Goal: Task Accomplishment & Management: Manage account settings

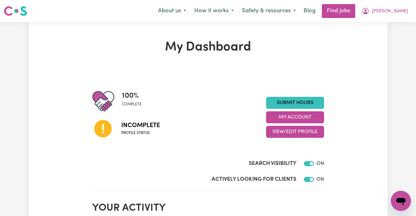
click at [101, 131] on icon at bounding box center [102, 128] width 17 height 17
click at [292, 115] on button "My Account" at bounding box center [295, 117] width 58 height 12
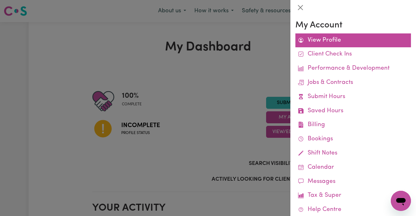
click at [324, 41] on link "View Profile" at bounding box center [353, 40] width 116 height 14
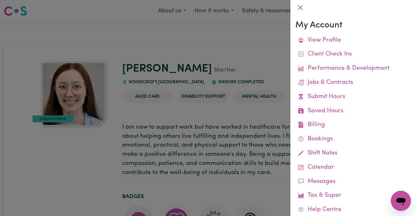
click at [205, 130] on div at bounding box center [208, 108] width 416 height 216
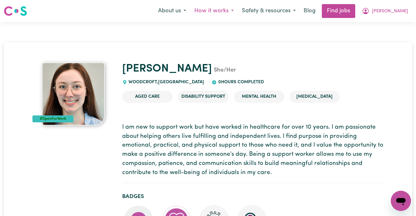
click at [238, 12] on button "How it works" at bounding box center [214, 10] width 48 height 13
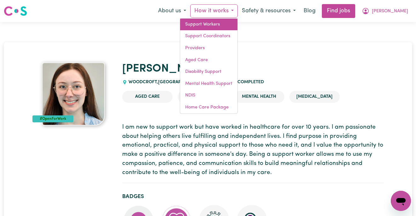
click at [237, 22] on link "Support Workers" at bounding box center [208, 25] width 57 height 12
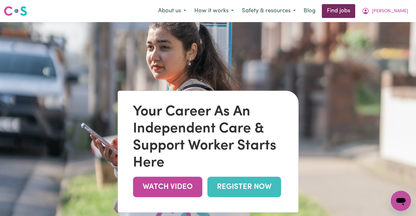
click at [355, 9] on link "Find jobs" at bounding box center [338, 11] width 33 height 14
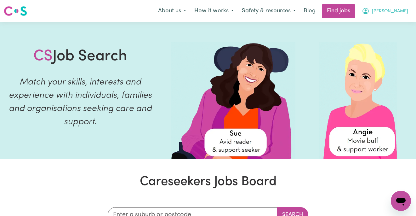
click at [395, 10] on span "[PERSON_NAME]" at bounding box center [390, 11] width 36 height 7
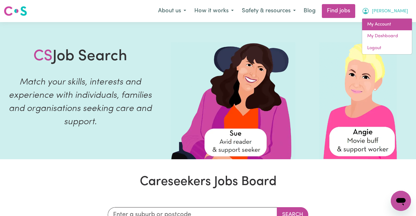
click at [386, 26] on link "My Account" at bounding box center [387, 25] width 50 height 12
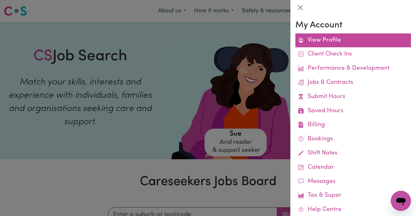
click at [325, 40] on link "View Profile" at bounding box center [353, 40] width 116 height 14
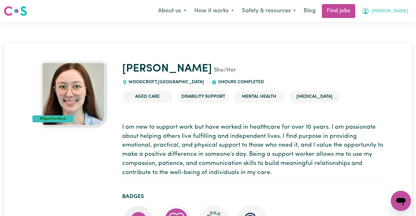
click at [398, 10] on span "[PERSON_NAME]" at bounding box center [390, 11] width 36 height 7
click at [376, 40] on link "My Dashboard" at bounding box center [387, 36] width 50 height 12
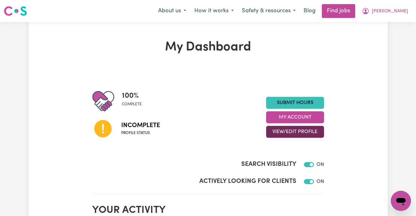
click at [291, 131] on button "View/Edit Profile" at bounding box center [295, 132] width 58 height 12
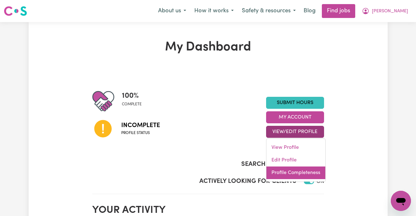
click at [285, 176] on link "Profile Completeness" at bounding box center [295, 172] width 59 height 13
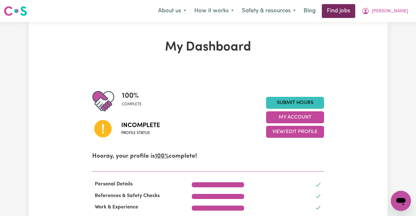
click at [353, 12] on link "Find jobs" at bounding box center [338, 11] width 33 height 14
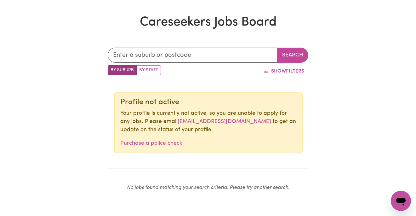
scroll to position [150, 0]
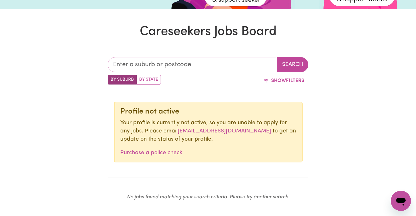
click at [163, 64] on input "text" at bounding box center [192, 64] width 169 height 15
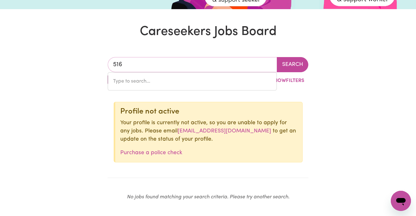
type input "5162"
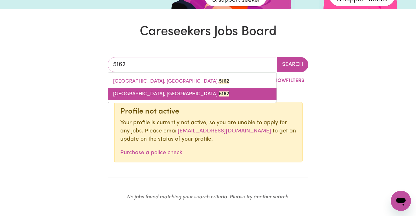
click at [168, 90] on link "[GEOGRAPHIC_DATA], [GEOGRAPHIC_DATA], 5162" at bounding box center [192, 94] width 168 height 13
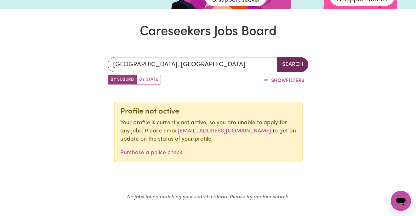
click at [293, 64] on button "Search" at bounding box center [292, 64] width 31 height 15
